Goal: Check status

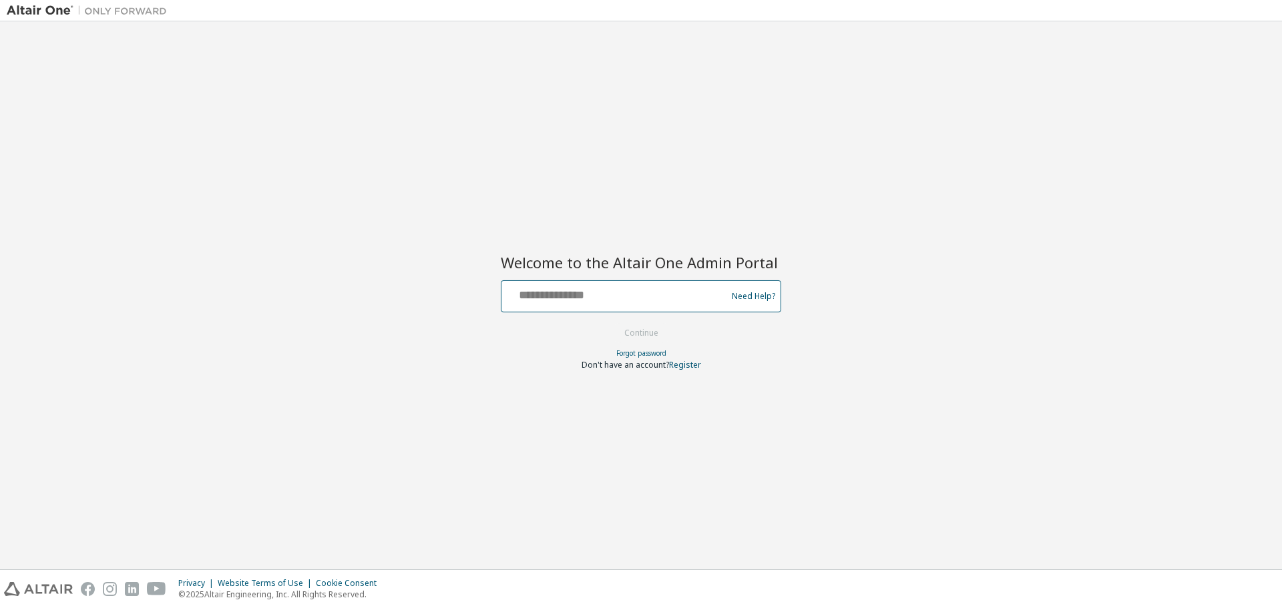
click at [575, 301] on input "text" at bounding box center [616, 293] width 218 height 19
type input "**********"
click at [643, 332] on button "Continue" at bounding box center [641, 333] width 62 height 20
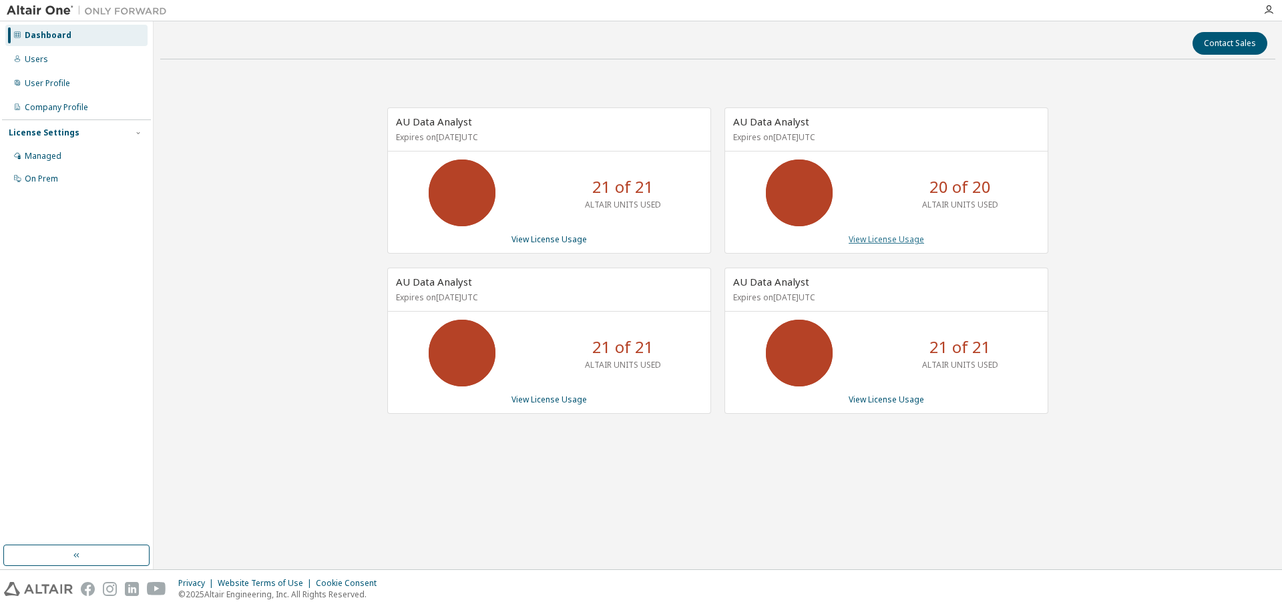
click at [892, 239] on link "View License Usage" at bounding box center [885, 239] width 75 height 11
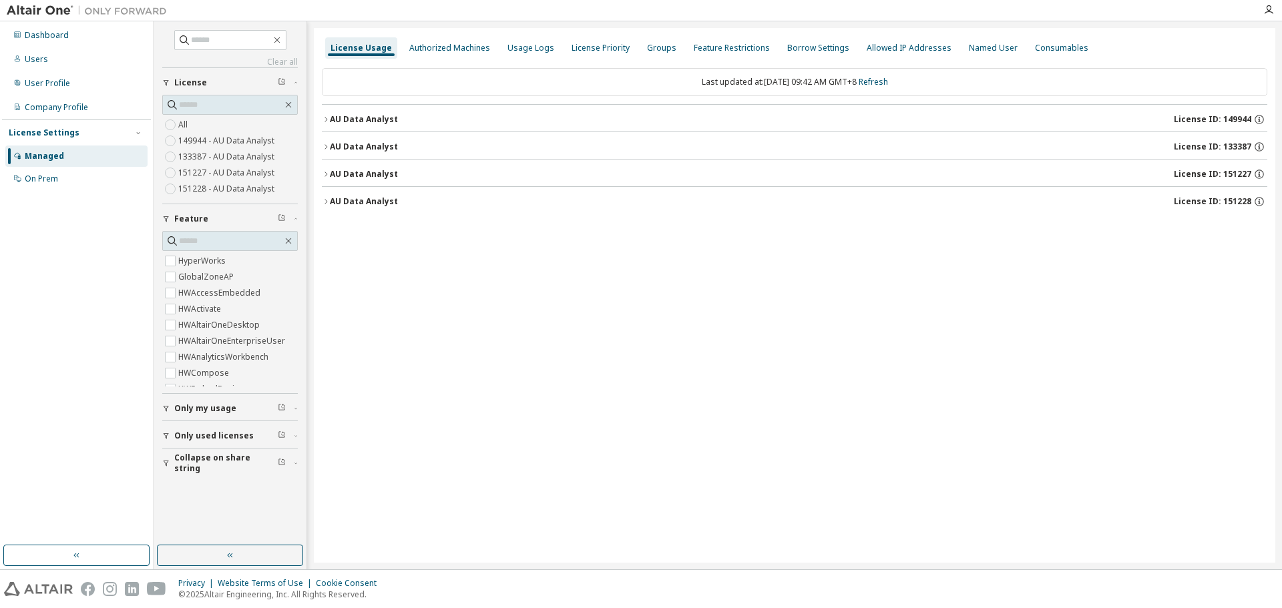
click at [322, 117] on icon "button" at bounding box center [326, 119] width 8 height 8
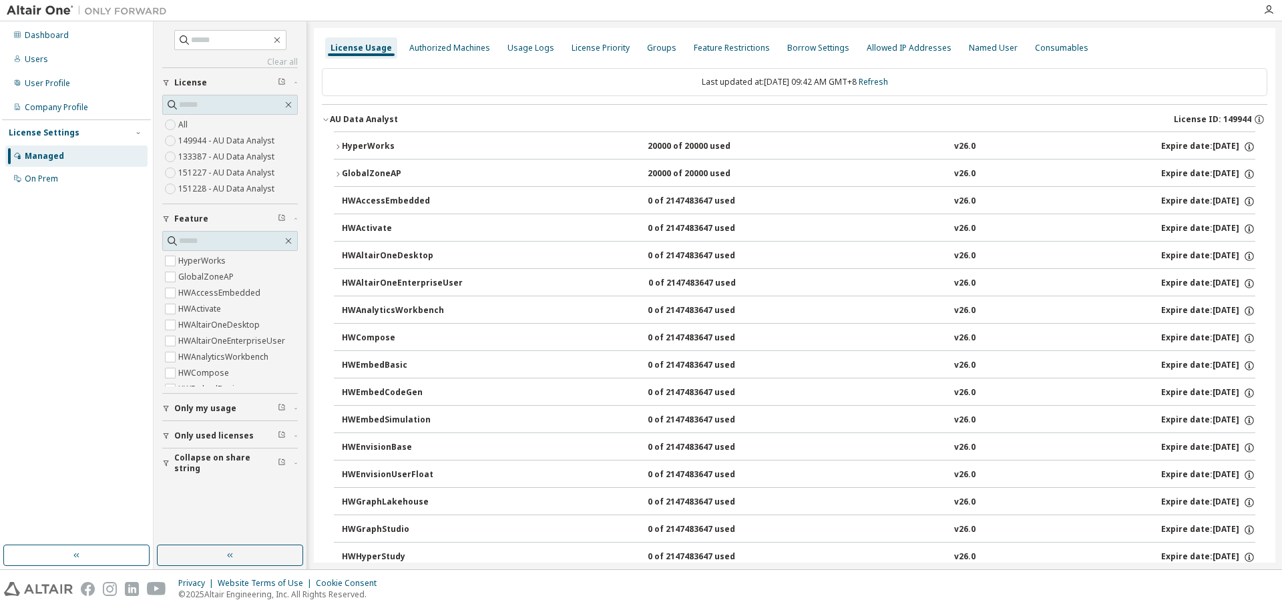
click at [340, 145] on icon "button" at bounding box center [338, 147] width 8 height 8
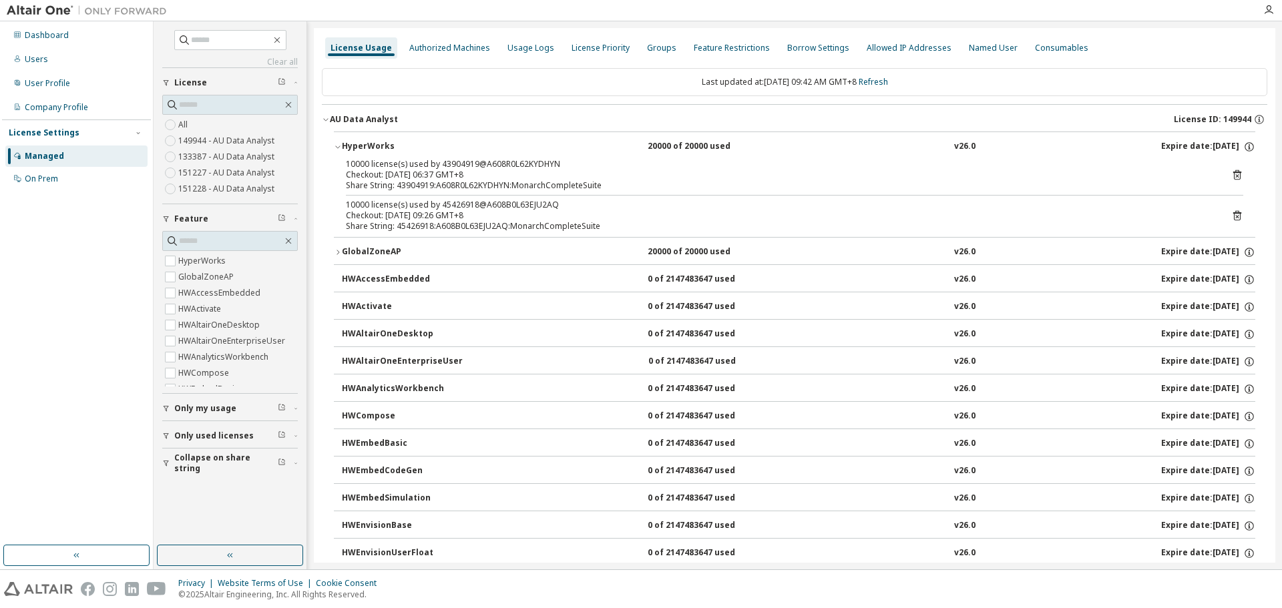
click at [452, 160] on div "10000 license(s) used by 43904919@A608R0L62KYDHYN" at bounding box center [778, 164] width 865 height 11
copy div "43904919"
click at [46, 326] on div "Dashboard Users User Profile Company Profile License Settings Managed On Prem" at bounding box center [76, 283] width 149 height 520
click at [97, 359] on div "Dashboard Users User Profile Company Profile License Settings Managed On Prem" at bounding box center [76, 283] width 149 height 520
